Goal: Task Accomplishment & Management: Use online tool/utility

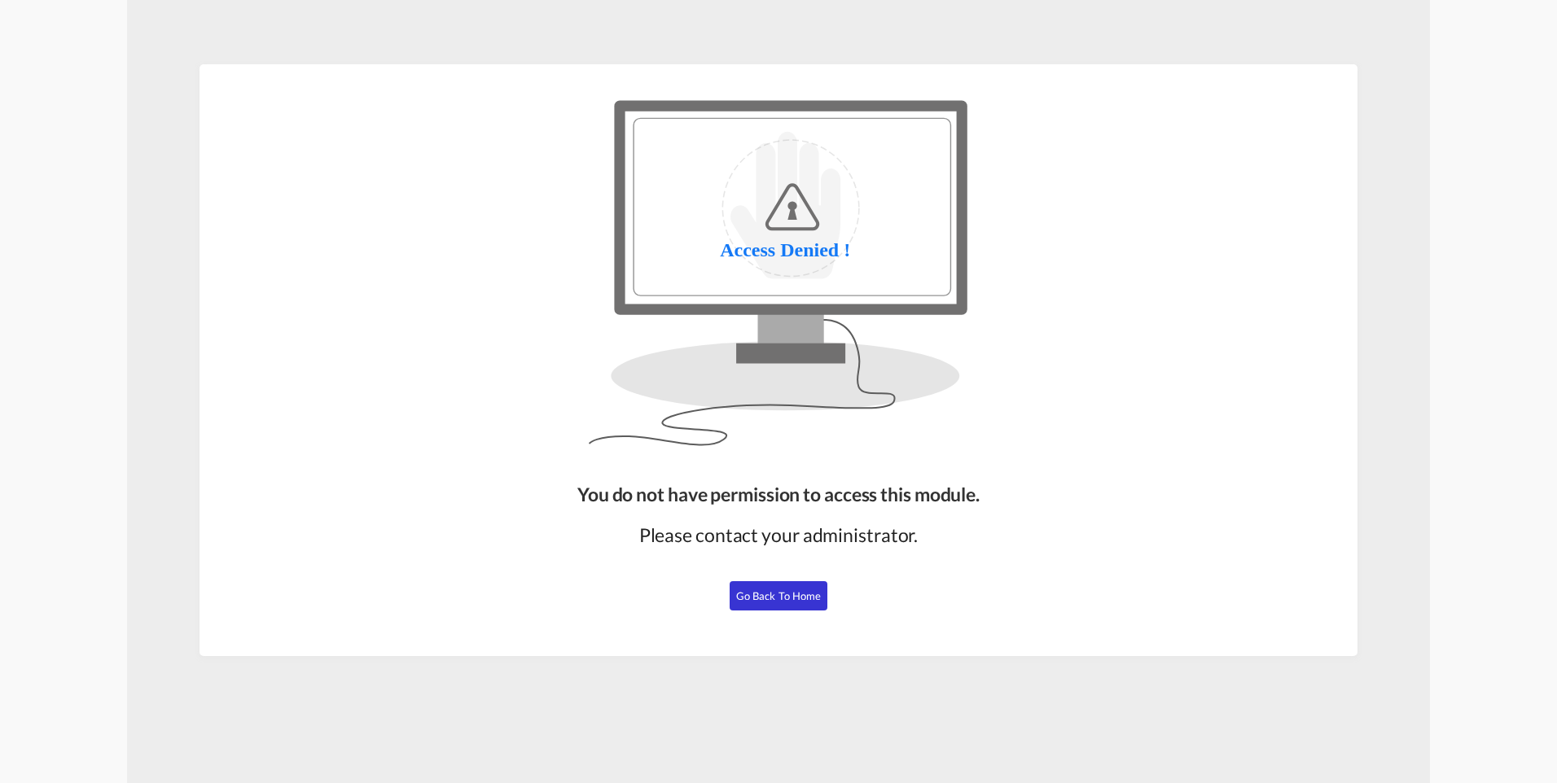
click at [764, 595] on span "Go Back to Home" at bounding box center [778, 595] width 85 height 13
